Goal: Task Accomplishment & Management: Complete application form

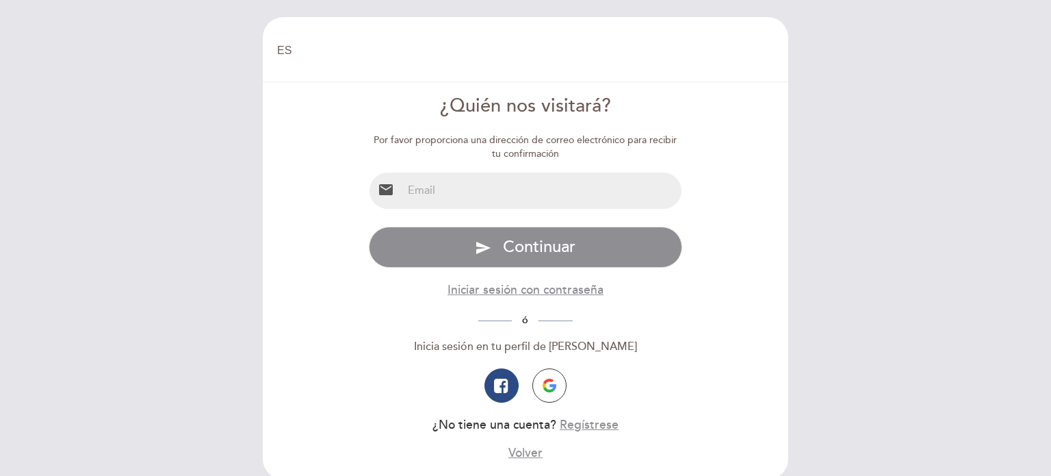
select select "es"
click at [504, 197] on input "email" at bounding box center [542, 190] width 280 height 36
click at [752, 288] on form "¿Quién nos visitará? Por favor proporciona una dirección de correo electrónico …" at bounding box center [525, 277] width 506 height 368
click at [505, 191] on input "email" at bounding box center [542, 190] width 280 height 36
click at [448, 196] on input "email" at bounding box center [542, 190] width 280 height 36
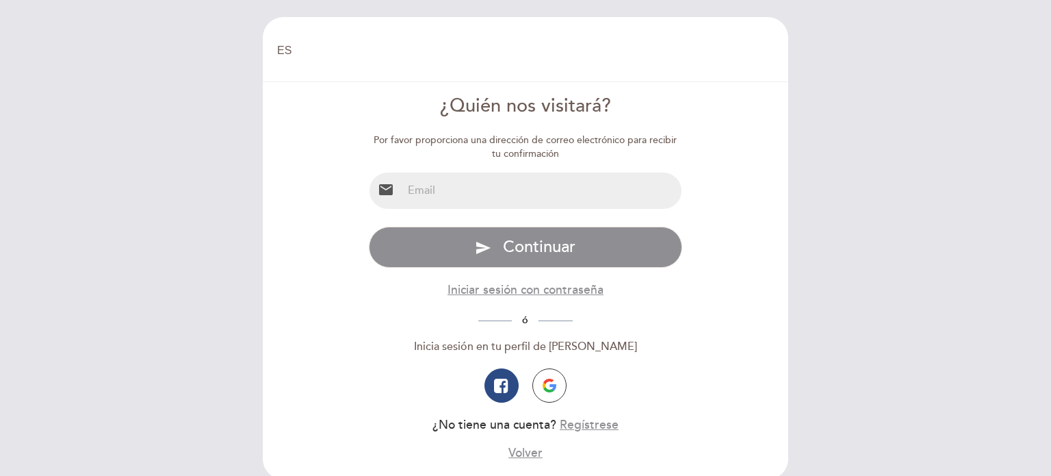
paste input "[EMAIL_ADDRESS][PERSON_NAME][DOMAIN_NAME]"
click at [535, 190] on input "[EMAIL_ADDRESS][PERSON_NAME][DOMAIN_NAME]" at bounding box center [542, 190] width 280 height 36
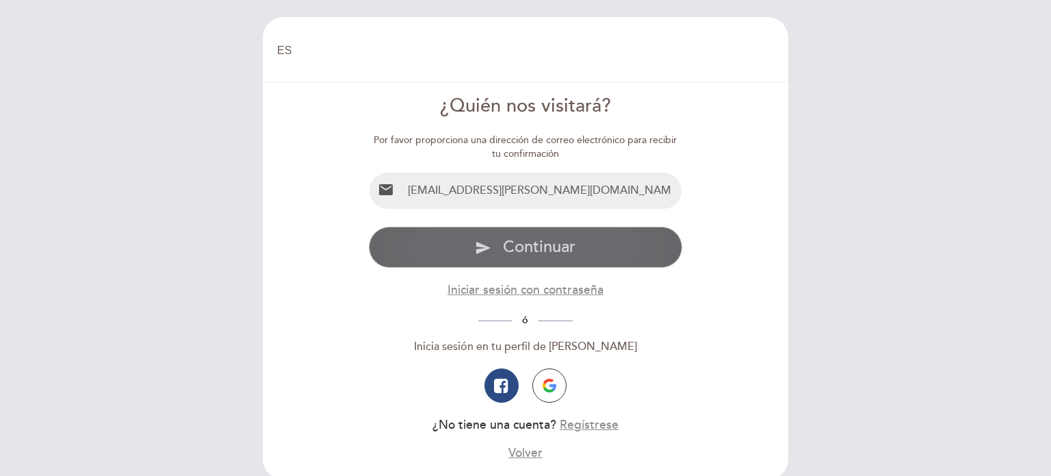
type input "[EMAIL_ADDRESS][PERSON_NAME][DOMAIN_NAME]"
click at [543, 250] on span "Continuar" at bounding box center [539, 247] width 73 height 20
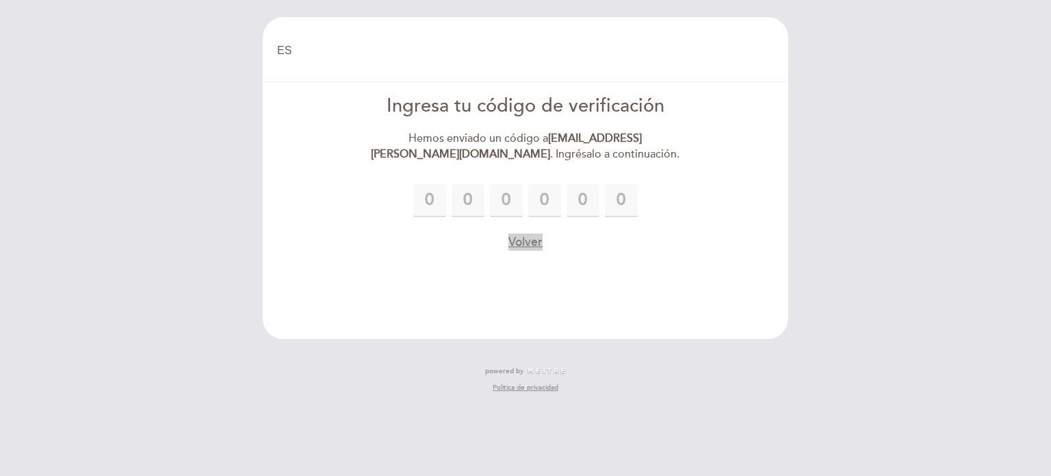
click at [524, 237] on button "Volver" at bounding box center [525, 241] width 34 height 17
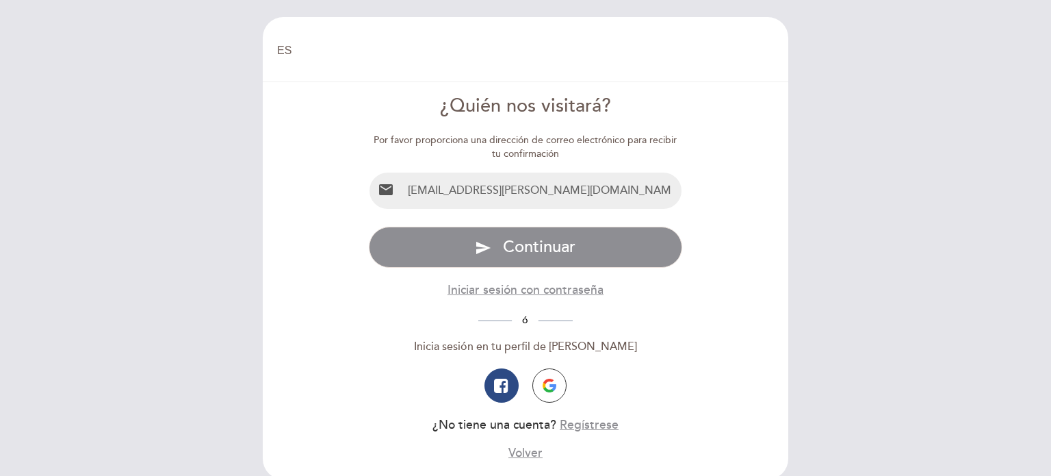
drag, startPoint x: 501, startPoint y: 190, endPoint x: 406, endPoint y: 190, distance: 95.1
click at [406, 190] on input "[EMAIL_ADDRESS][PERSON_NAME][DOMAIN_NAME]" at bounding box center [542, 190] width 280 height 36
click at [616, 190] on input "[PERSON_NAME][EMAIL_ADDRESS][PERSON_NAME][DOMAIN_NAME]" at bounding box center [542, 190] width 280 height 36
click at [613, 189] on input "[PERSON_NAME][EMAIL_ADDRESS][PERSON_NAME][DOMAIN_NAME]" at bounding box center [542, 190] width 280 height 36
click at [603, 196] on input "[PERSON_NAME][EMAIL_ADDRESS][PERSON_NAME][DOMAIN_NAME]" at bounding box center [542, 190] width 280 height 36
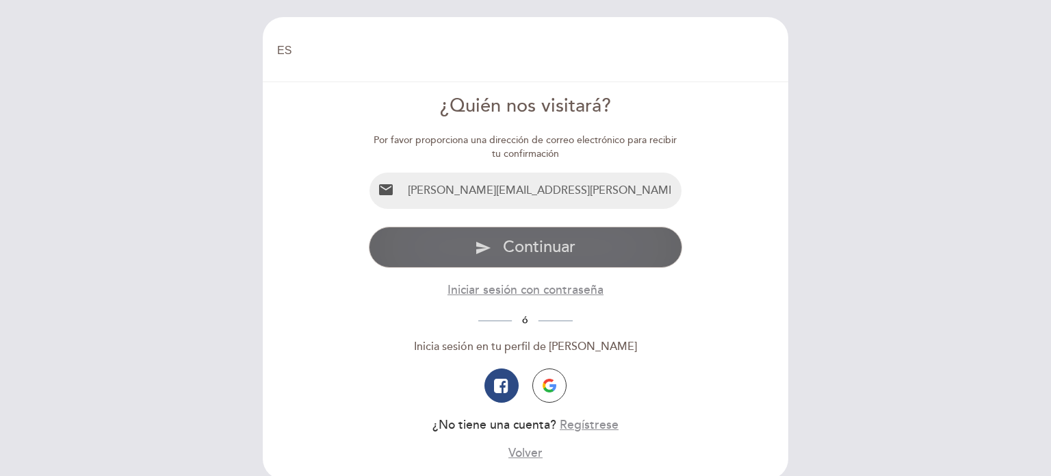
type input "[PERSON_NAME][EMAIL_ADDRESS][PERSON_NAME][DOMAIN_NAME]"
click at [536, 243] on span "Continuar" at bounding box center [539, 247] width 73 height 20
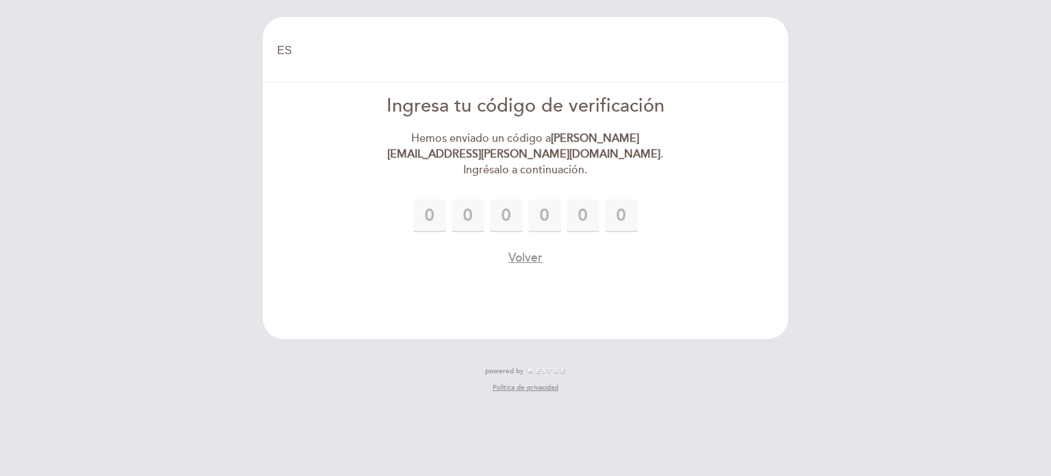
type input "2"
type input "7"
type input "2"
type input "0"
type input "5"
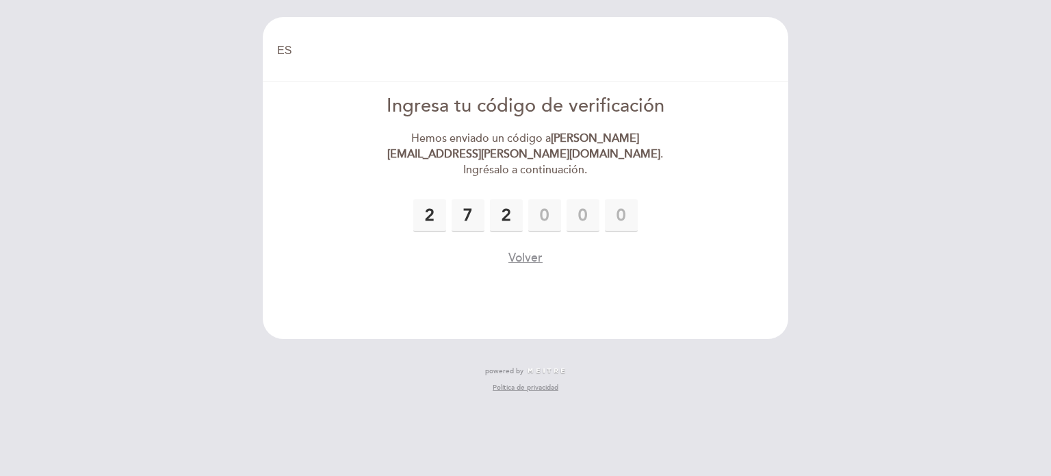
type input "2"
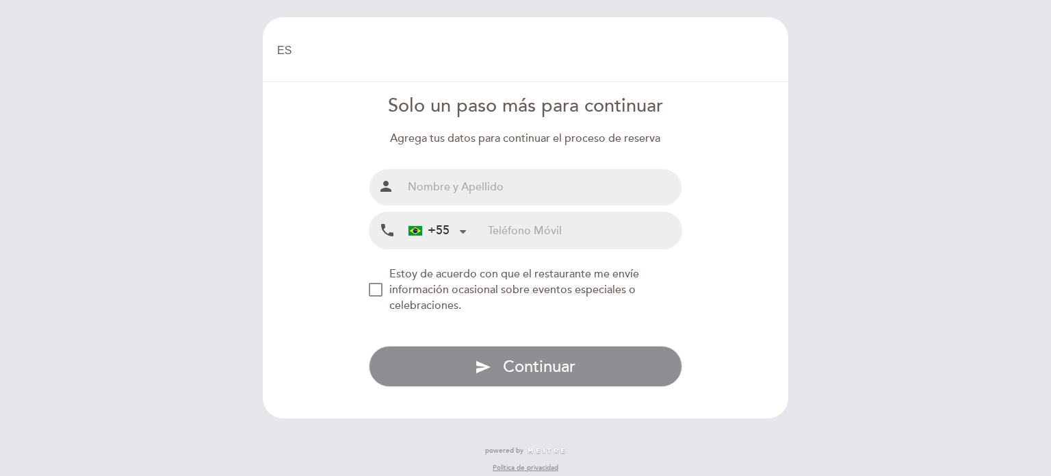
click at [430, 192] on input "text" at bounding box center [542, 187] width 280 height 36
click at [745, 145] on form "Solo un paso más para continuar Agrega tus datos para continuar el proceso de r…" at bounding box center [525, 240] width 506 height 294
click at [410, 194] on input "text" at bounding box center [542, 187] width 280 height 36
click at [422, 177] on input "[PERSON_NAME]" at bounding box center [542, 187] width 280 height 36
type input "[PERSON_NAME]"
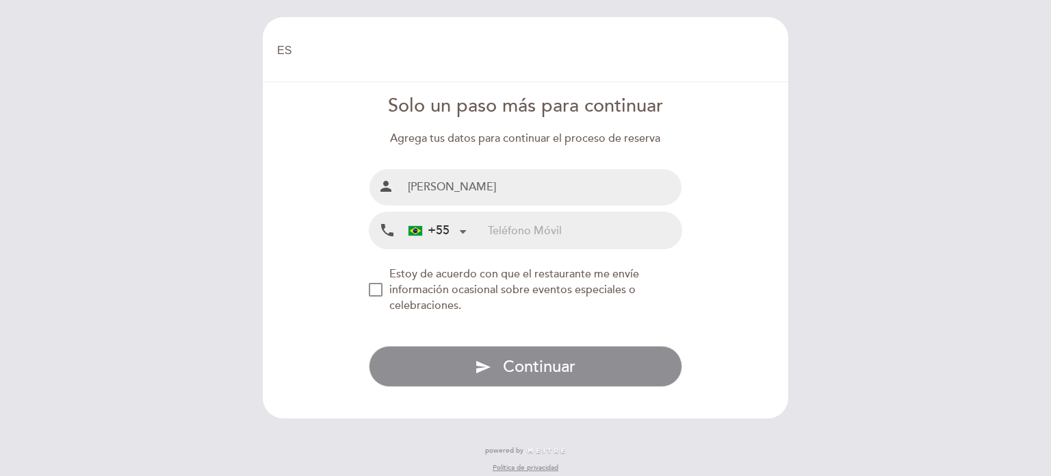
click at [543, 232] on input "tel" at bounding box center [585, 230] width 194 height 36
paste input "5511975339166"
click at [500, 232] on input "5511975339166" at bounding box center [585, 230] width 194 height 36
type input "11975339166"
click at [376, 289] on div "NEW_MODAL_AGREE_RESTAURANT_SEND_OCCASIONAL_INFO" at bounding box center [376, 290] width 14 height 14
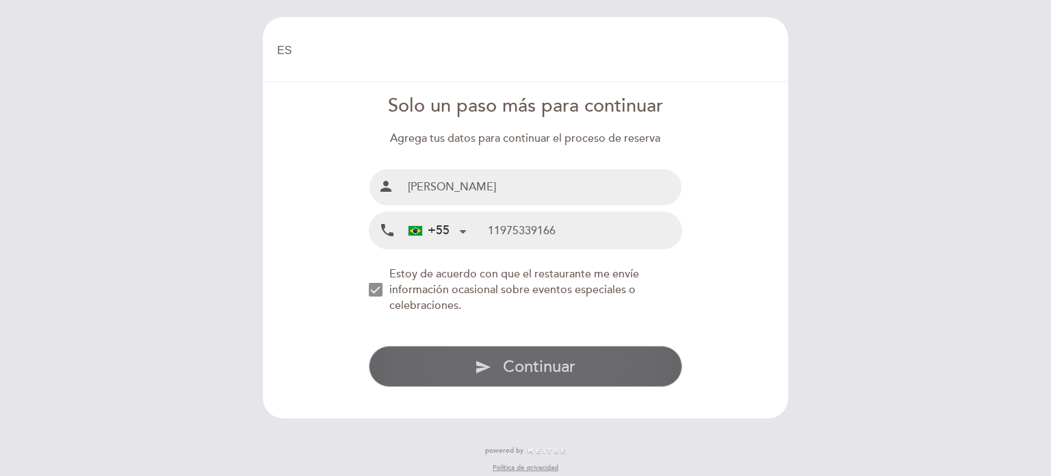
click at [490, 359] on icon "send" at bounding box center [483, 367] width 16 height 16
